Goal: Task Accomplishment & Management: Manage account settings

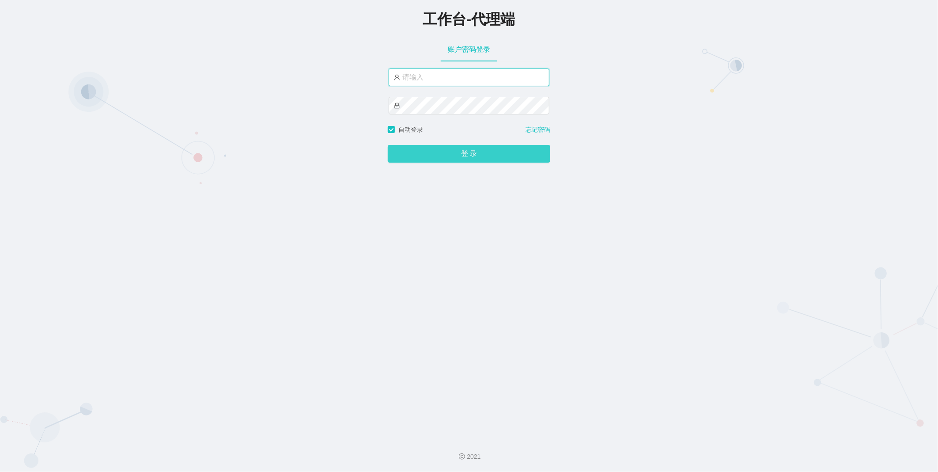
type input "admin"
click at [447, 146] on button "登 录" at bounding box center [469, 154] width 163 height 18
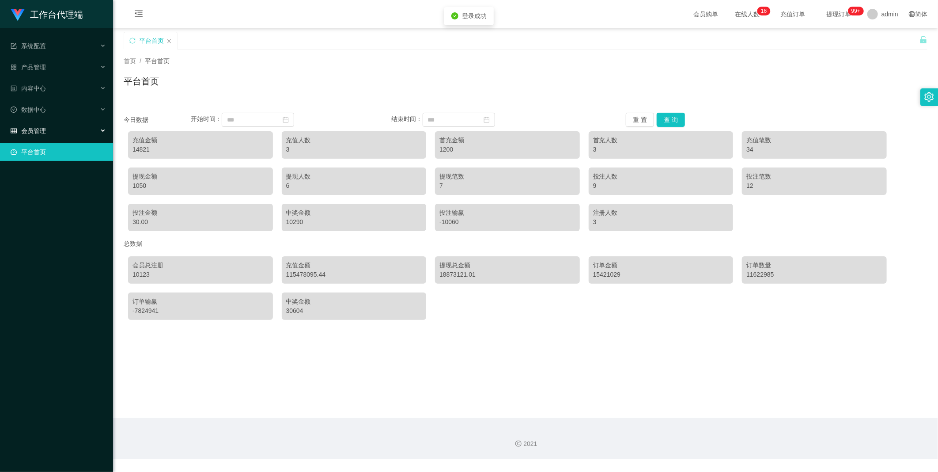
click at [64, 124] on div "会员管理" at bounding box center [56, 131] width 113 height 18
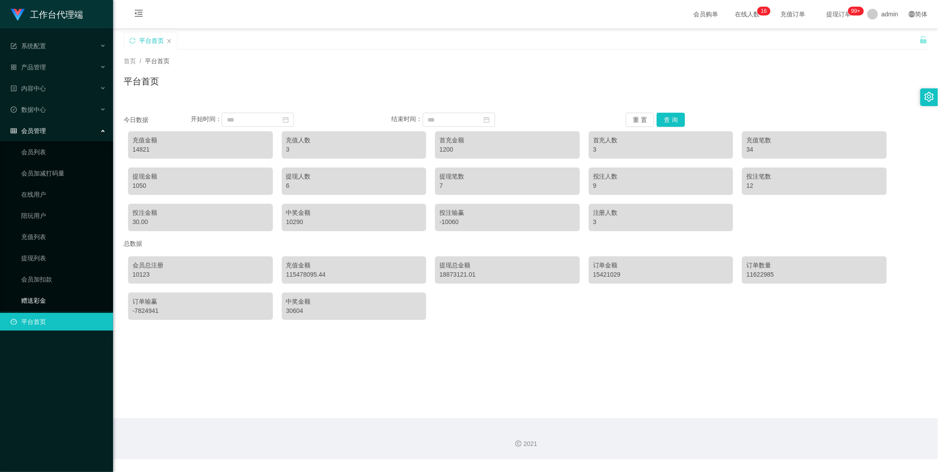
click at [35, 293] on link "赠送彩金" at bounding box center [63, 301] width 85 height 18
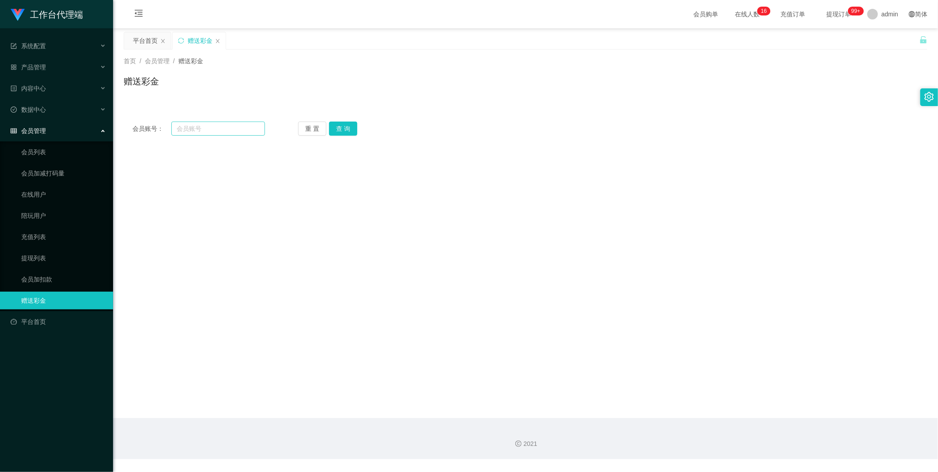
drag, startPoint x: 245, startPoint y: 135, endPoint x: 239, endPoint y: 129, distance: 9.1
click at [243, 134] on div "会员账号： 重 置 查 询 会员账号 会员姓名 账号余额 操作类型 彩金加款 彩金扣款 金额 确 定" at bounding box center [526, 129] width 804 height 32
click at [239, 129] on input "text" at bounding box center [218, 128] width 94 height 14
paste input "Leejiajia"
type input "Leejiajia"
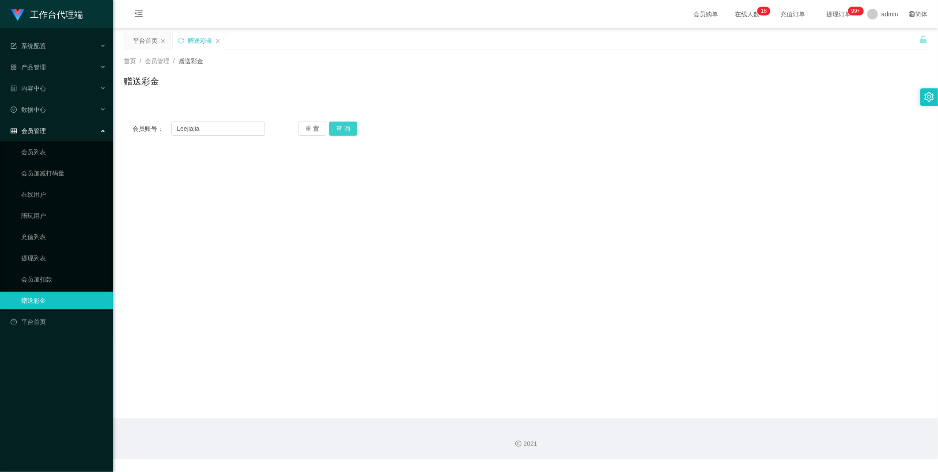
click at [348, 129] on button "查 询" at bounding box center [343, 128] width 28 height 14
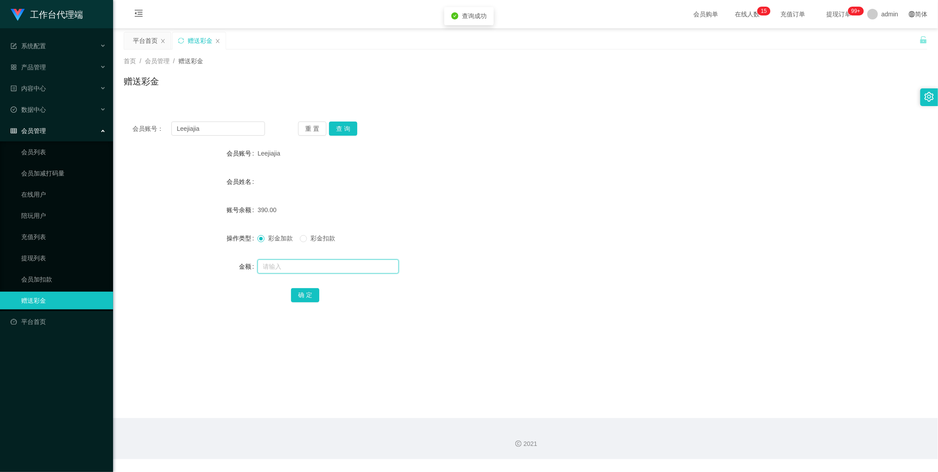
click at [295, 266] on input "text" at bounding box center [328, 266] width 141 height 14
type input "7"
type input "610"
click at [318, 300] on button "确 定" at bounding box center [305, 295] width 28 height 14
click at [263, 125] on input "Leejiajia" at bounding box center [218, 128] width 94 height 14
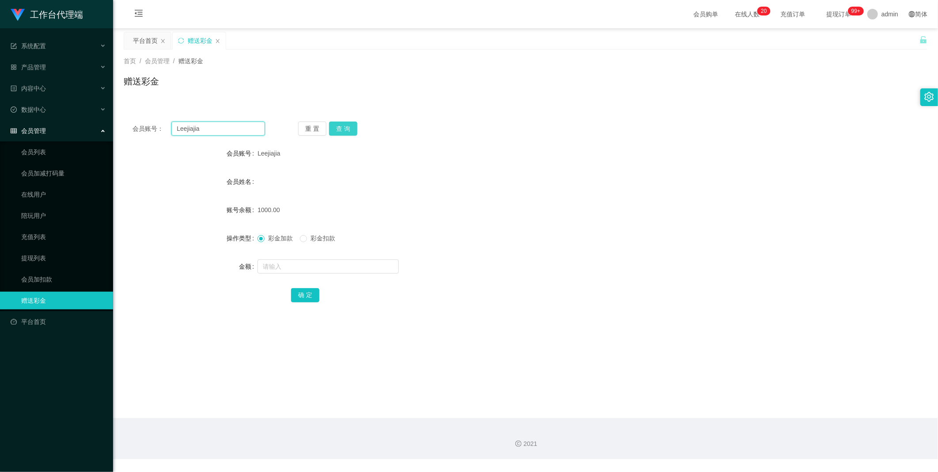
paste input "900703tan"
type input "900703tan"
click at [345, 128] on button "查 询" at bounding box center [343, 128] width 28 height 14
click at [295, 266] on input "text" at bounding box center [328, 266] width 141 height 14
type input "370"
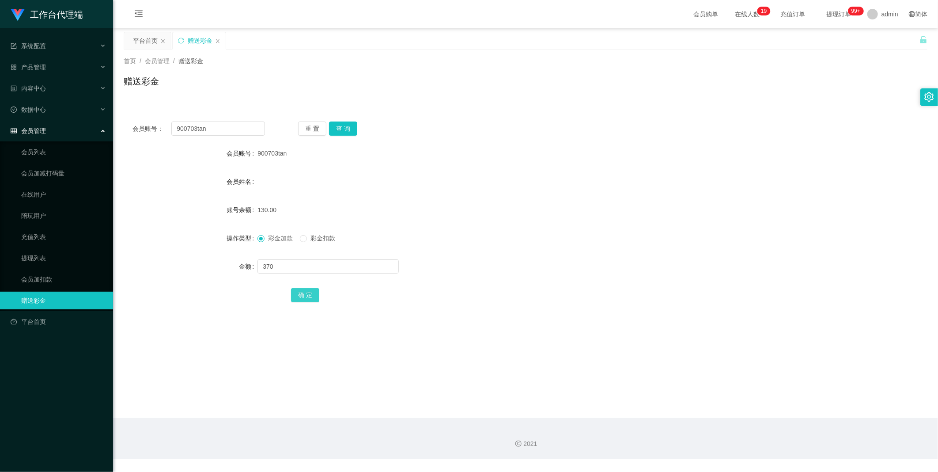
click at [312, 298] on button "确 定" at bounding box center [305, 295] width 28 height 14
drag, startPoint x: 333, startPoint y: 137, endPoint x: 337, endPoint y: 133, distance: 5.3
click at [334, 136] on div "会员账号： 900703tan 重 置 查 询 会员账号 900703tan 会员姓名 账号余额 500.00 操作类型 彩金加款 彩金扣款 金额 确 定" at bounding box center [526, 218] width 804 height 210
click at [337, 133] on button "查 询" at bounding box center [343, 128] width 28 height 14
click at [209, 131] on input "900703tan" at bounding box center [218, 128] width 94 height 14
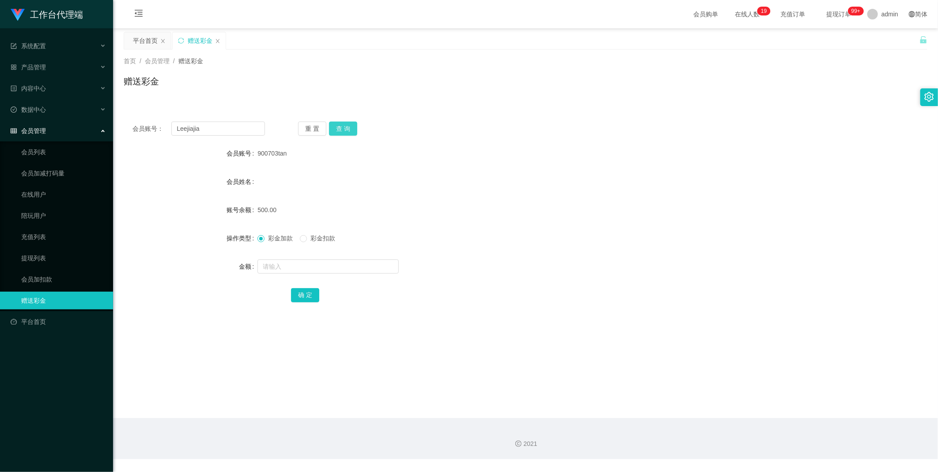
click at [349, 123] on button "查 询" at bounding box center [343, 128] width 28 height 14
click at [353, 133] on button "查 询" at bounding box center [343, 128] width 28 height 14
click at [336, 125] on button "查 询" at bounding box center [343, 128] width 28 height 14
click at [339, 124] on button "查 询" at bounding box center [343, 128] width 28 height 14
click at [344, 129] on button "查 询" at bounding box center [343, 128] width 28 height 14
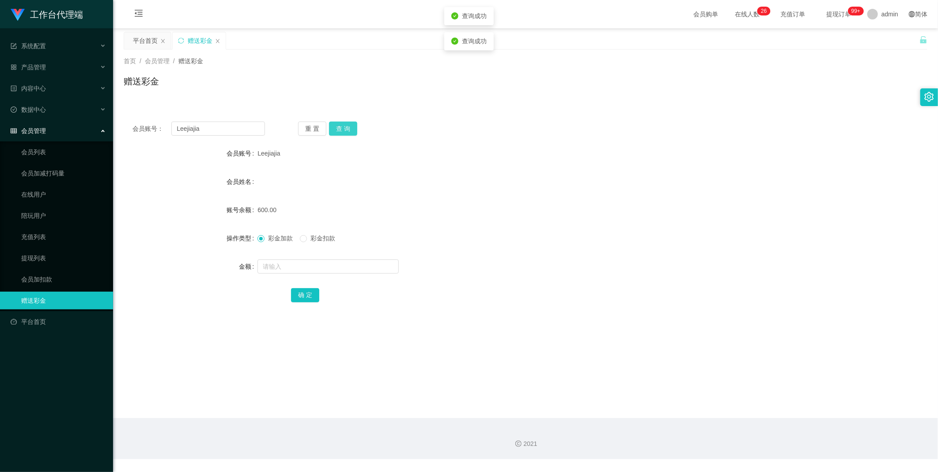
click at [344, 129] on button "查 询" at bounding box center [343, 128] width 28 height 14
click at [344, 128] on div "重 置 查 询" at bounding box center [364, 128] width 133 height 14
click at [235, 123] on input "Leejiajia" at bounding box center [218, 128] width 94 height 14
paste input "88018275"
type input "88018275"
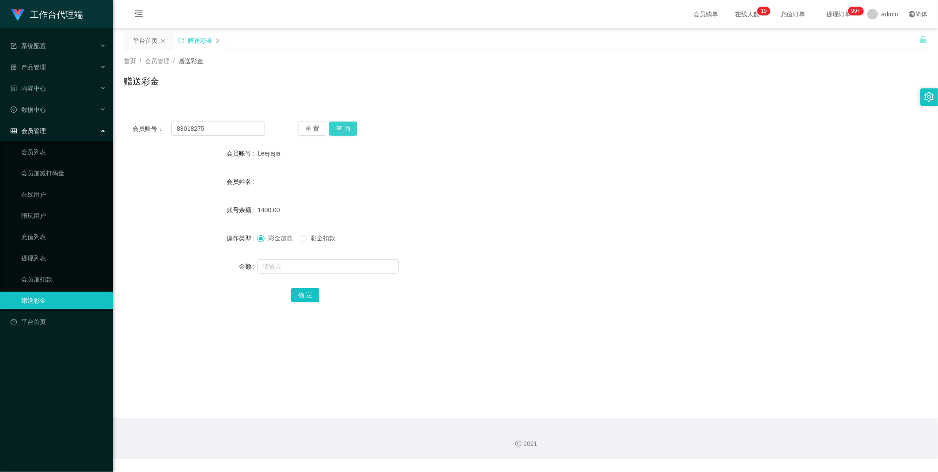
drag, startPoint x: 349, startPoint y: 129, endPoint x: 361, endPoint y: 150, distance: 24.5
click at [349, 129] on button "查 询" at bounding box center [343, 128] width 28 height 14
click at [322, 267] on input "text" at bounding box center [328, 266] width 141 height 14
type input "300"
click at [326, 244] on div "彩金加款 彩金扣款" at bounding box center [492, 238] width 469 height 18
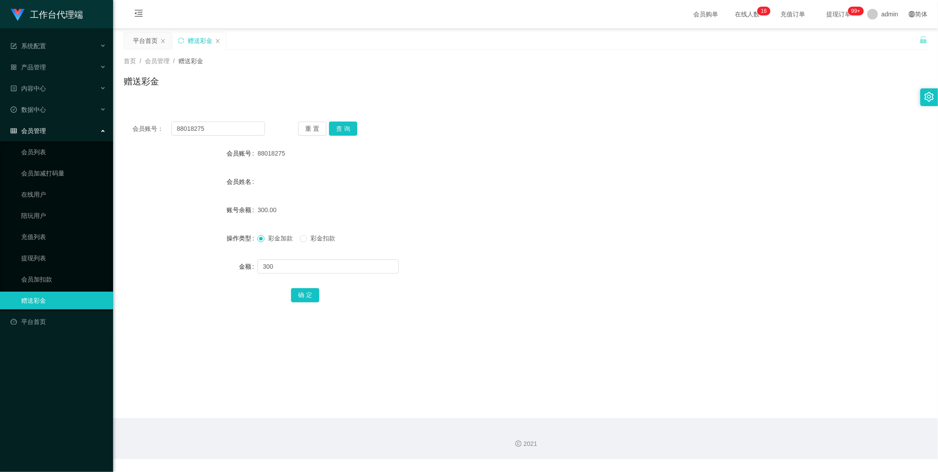
click at [330, 241] on span "彩金扣款" at bounding box center [323, 238] width 32 height 7
click at [311, 290] on button "确 定" at bounding box center [305, 295] width 28 height 14
click at [242, 125] on input "88018275" at bounding box center [218, 128] width 94 height 14
paste input "Benedictleejunli"
type input "Benedictleejunli"
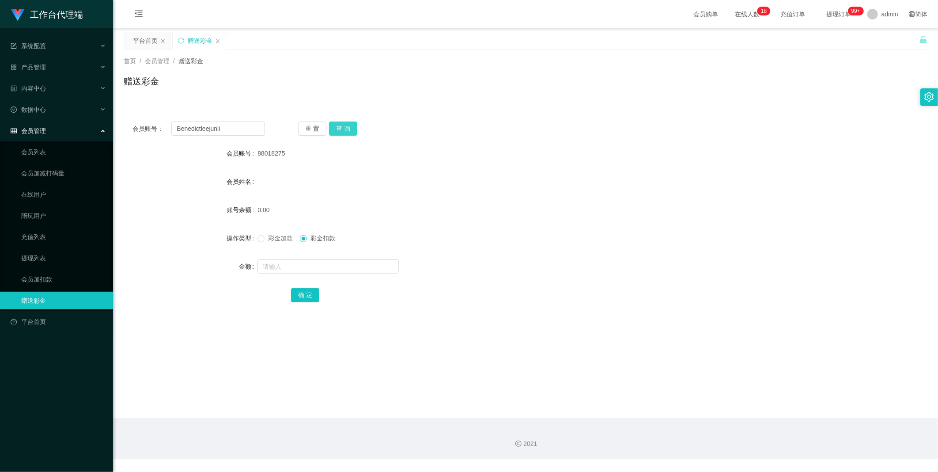
click at [351, 129] on button "查 询" at bounding box center [343, 128] width 28 height 14
click at [279, 236] on span "彩金加款" at bounding box center [281, 238] width 32 height 7
click at [319, 239] on span "彩金扣款" at bounding box center [323, 238] width 32 height 7
click at [310, 266] on input "text" at bounding box center [328, 266] width 141 height 14
type input "150"
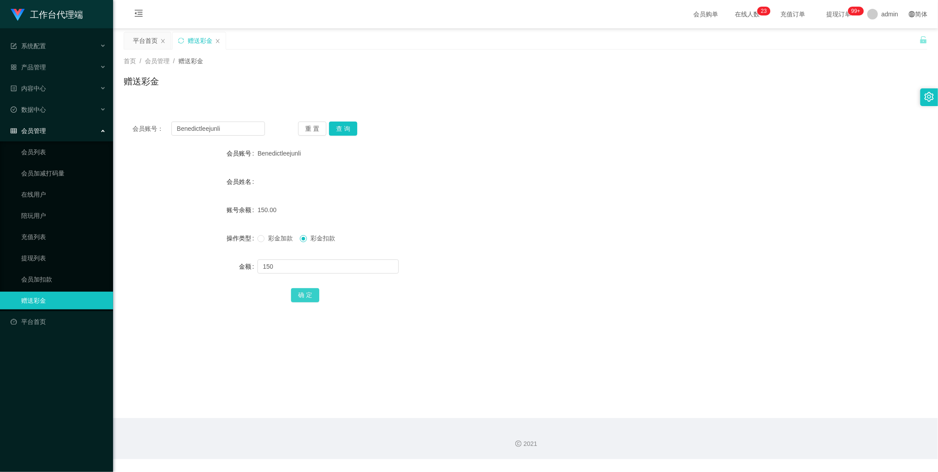
click at [303, 298] on button "确 定" at bounding box center [305, 295] width 28 height 14
click at [322, 235] on span "彩金扣款" at bounding box center [323, 238] width 32 height 7
click at [227, 125] on input "Benedictleejunli" at bounding box center [218, 128] width 94 height 14
paste input "900703tan"
type input "900703tan"
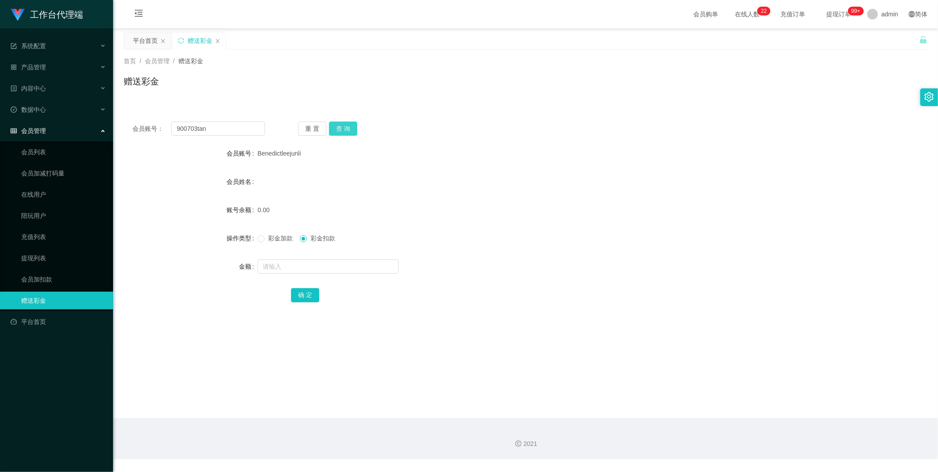
click at [337, 129] on button "查 询" at bounding box center [343, 128] width 28 height 14
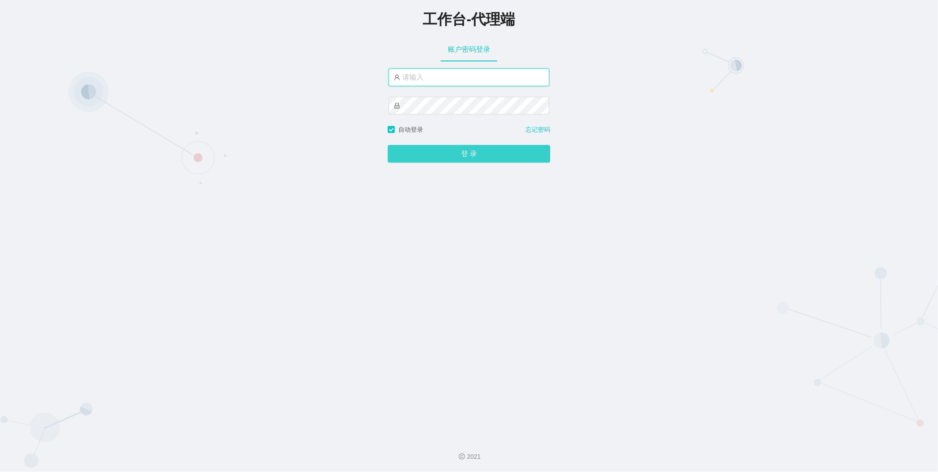
type input "admin"
click at [424, 152] on button "登 录" at bounding box center [469, 154] width 163 height 18
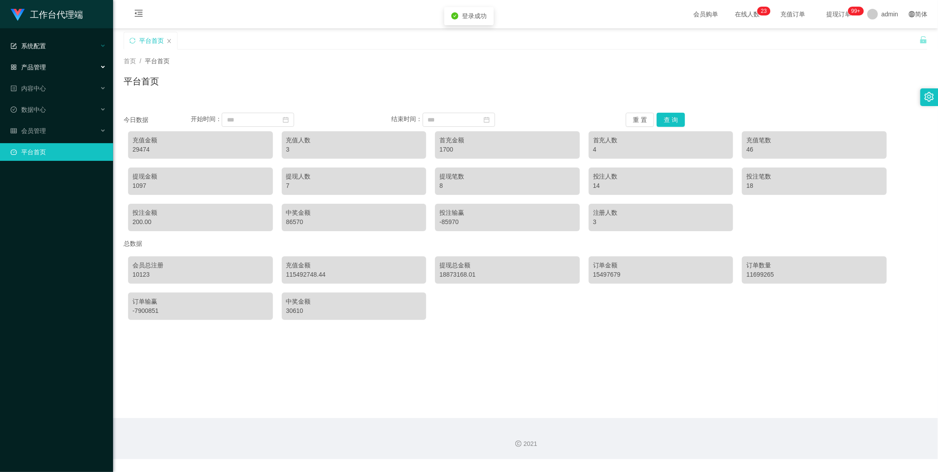
click at [55, 45] on div "系统配置" at bounding box center [56, 46] width 113 height 18
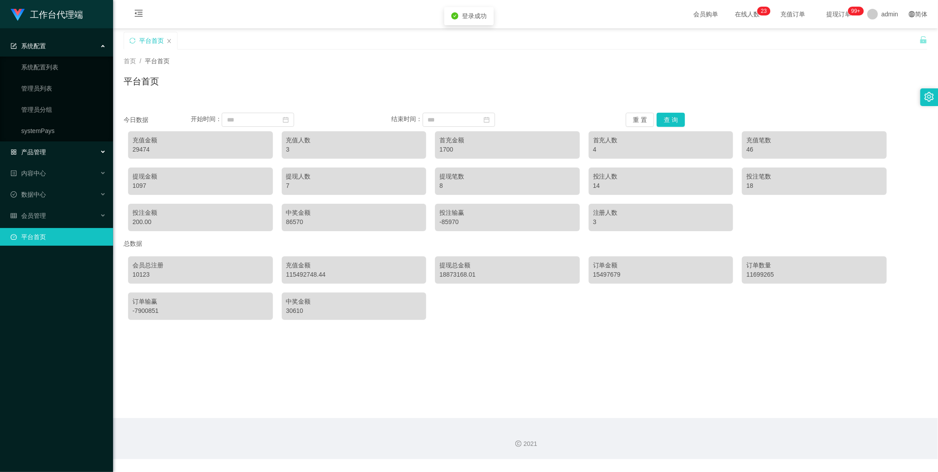
click at [62, 151] on div "产品管理" at bounding box center [56, 152] width 113 height 18
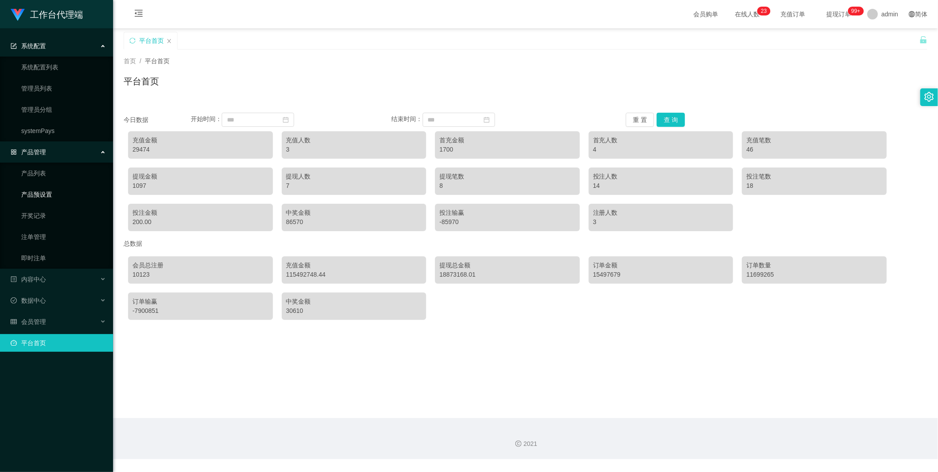
click at [49, 194] on link "产品预设置" at bounding box center [63, 195] width 85 height 18
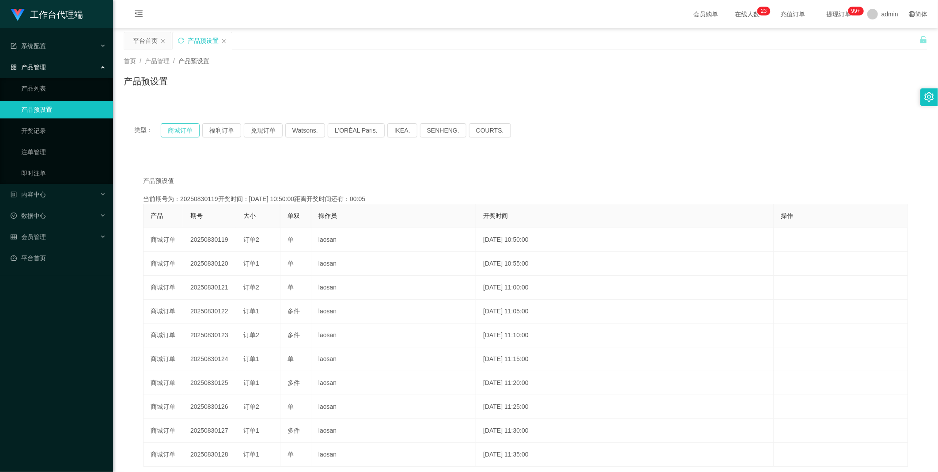
click at [183, 128] on button "商城订单" at bounding box center [180, 130] width 39 height 14
click at [184, 129] on button "商城订单" at bounding box center [180, 130] width 39 height 14
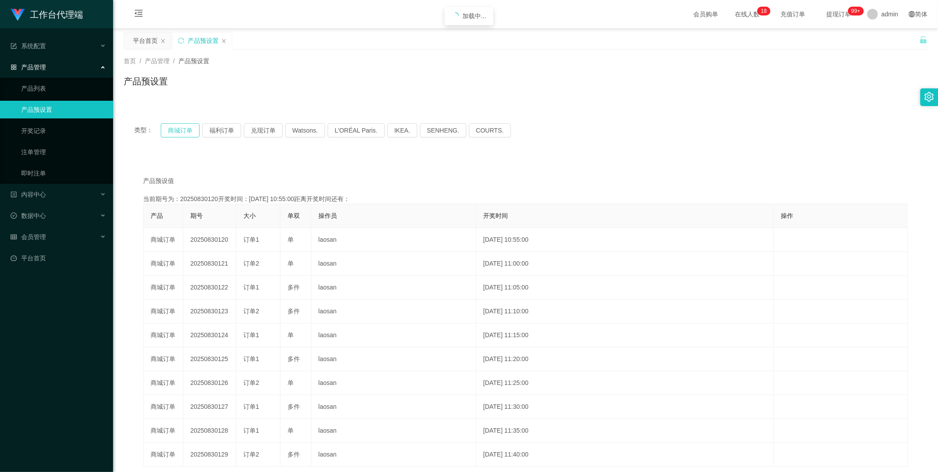
click at [184, 129] on button "商城订单" at bounding box center [180, 130] width 39 height 14
